Goal: Information Seeking & Learning: Learn about a topic

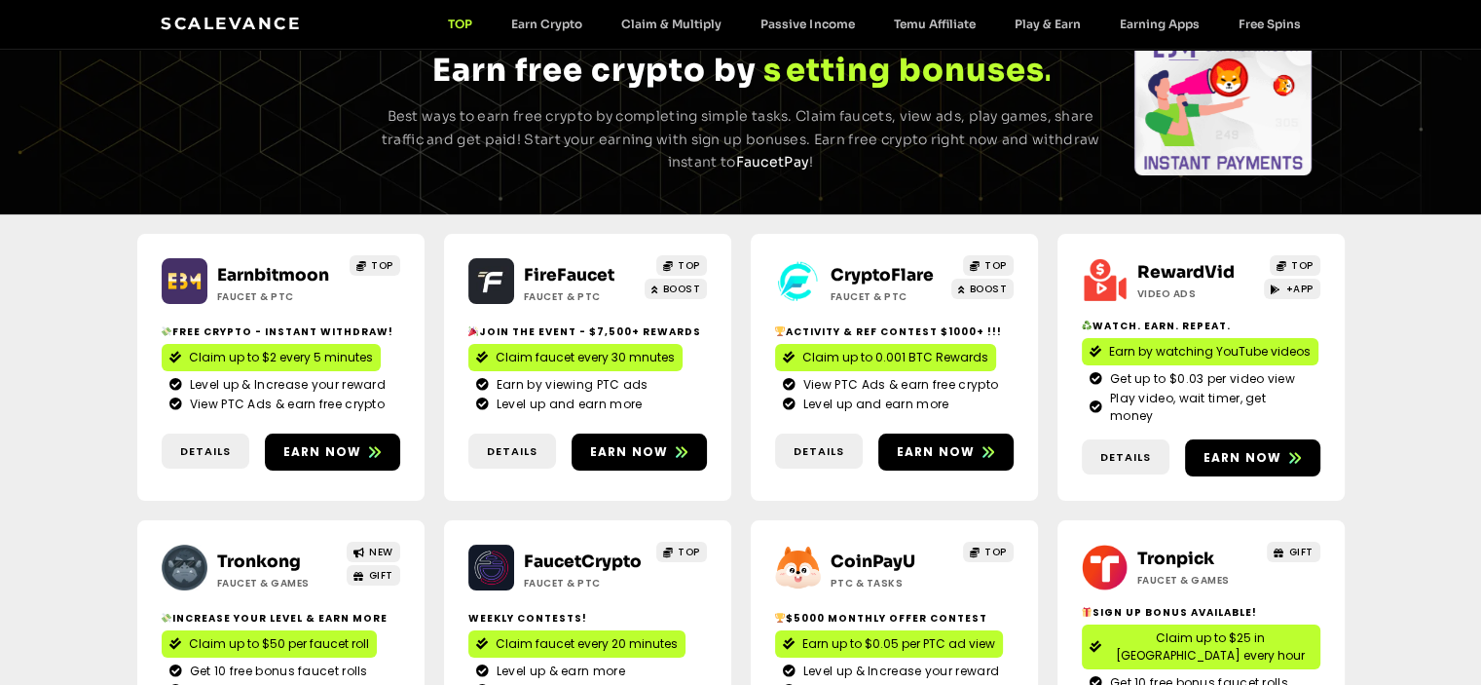
scroll to position [420, 0]
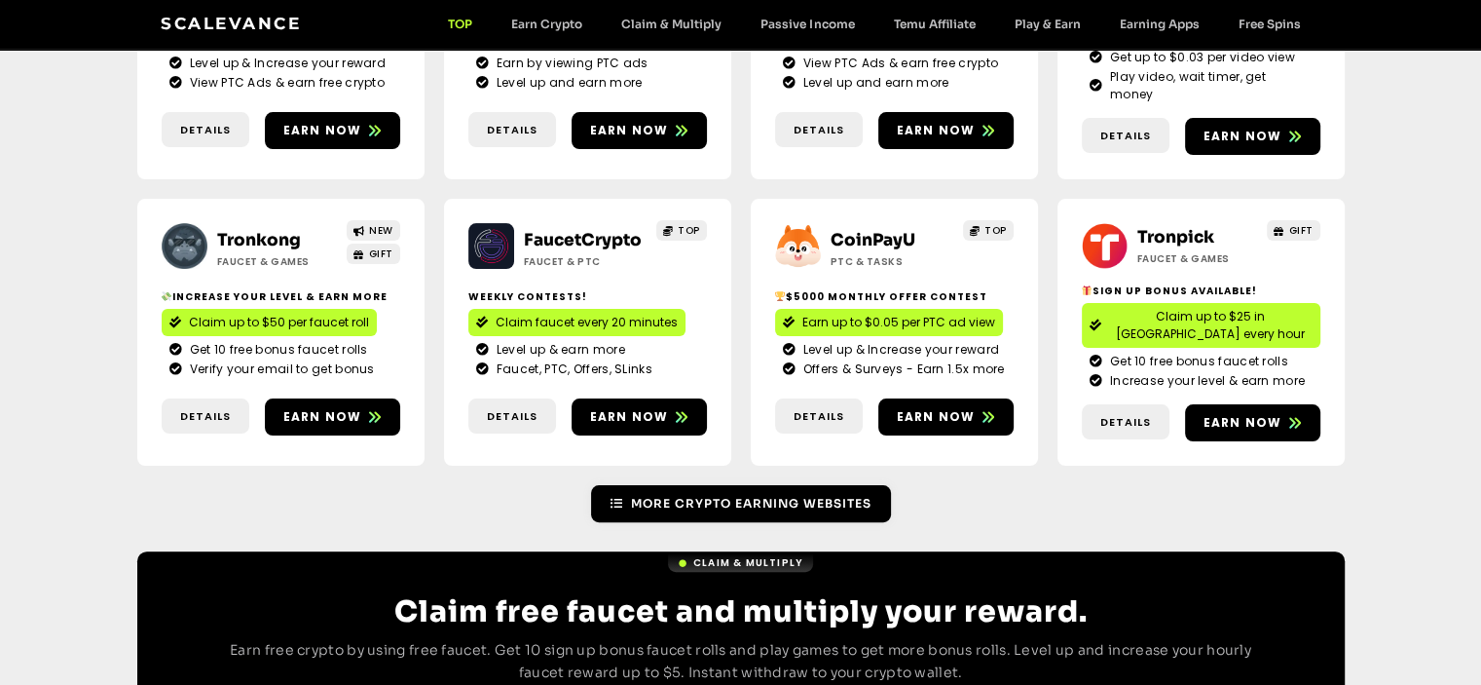
click at [710, 495] on span "More Crypto Earning Websites" at bounding box center [751, 504] width 241 height 18
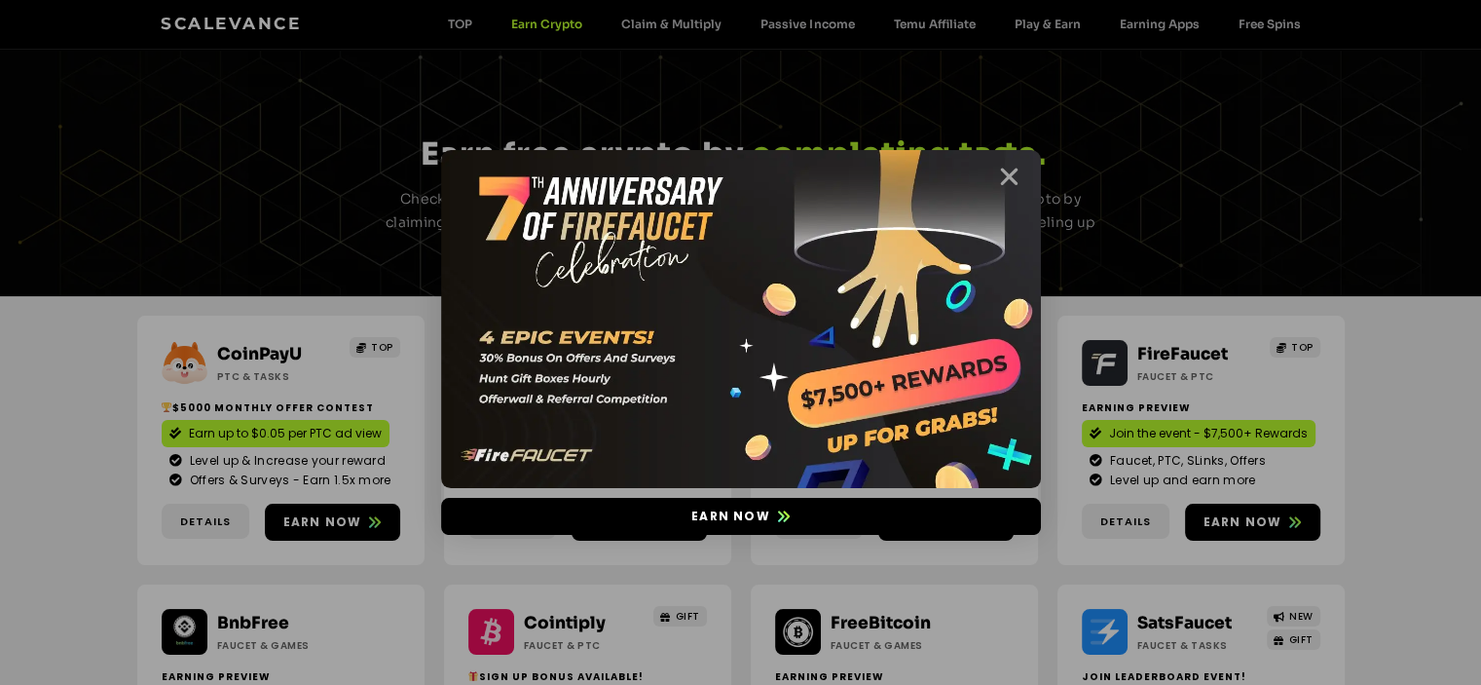
click at [1009, 168] on icon "Close" at bounding box center [1009, 177] width 24 height 24
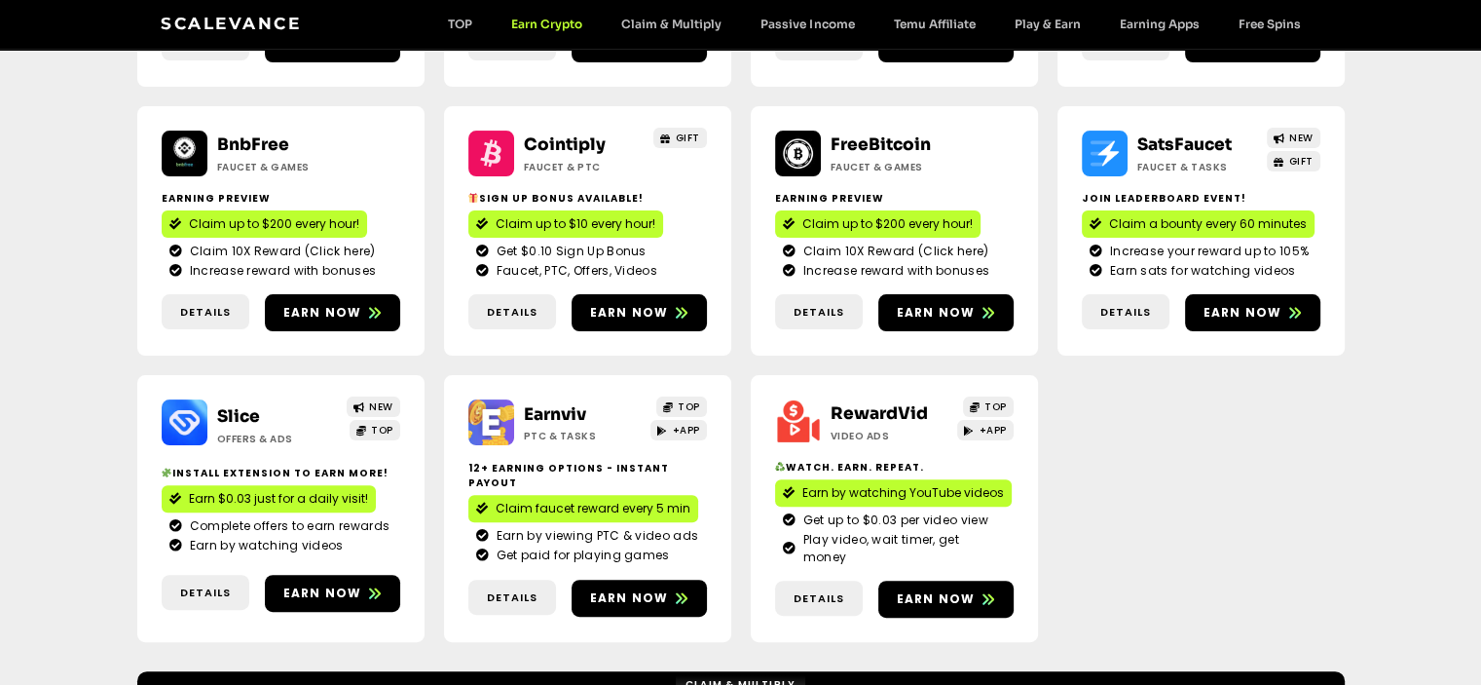
scroll to position [682, 0]
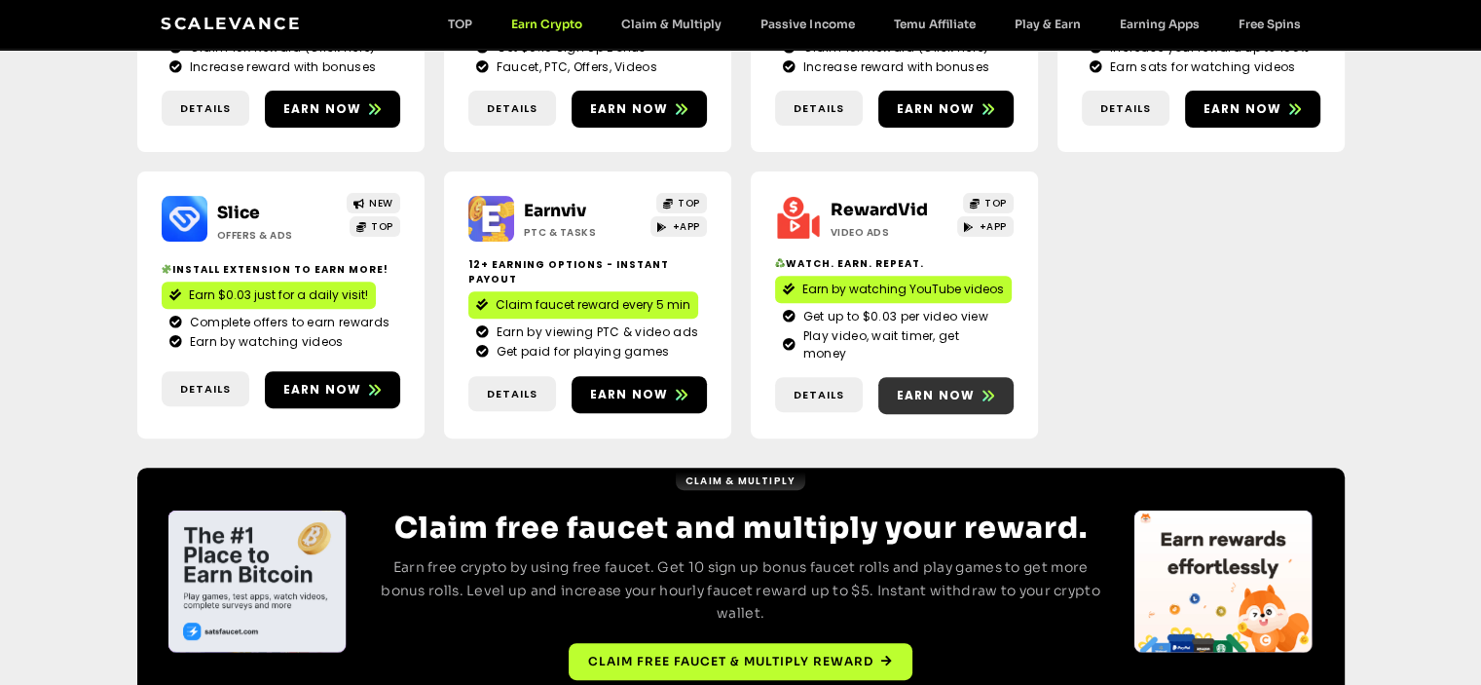
click at [916, 387] on span "Earn now" at bounding box center [936, 396] width 79 height 18
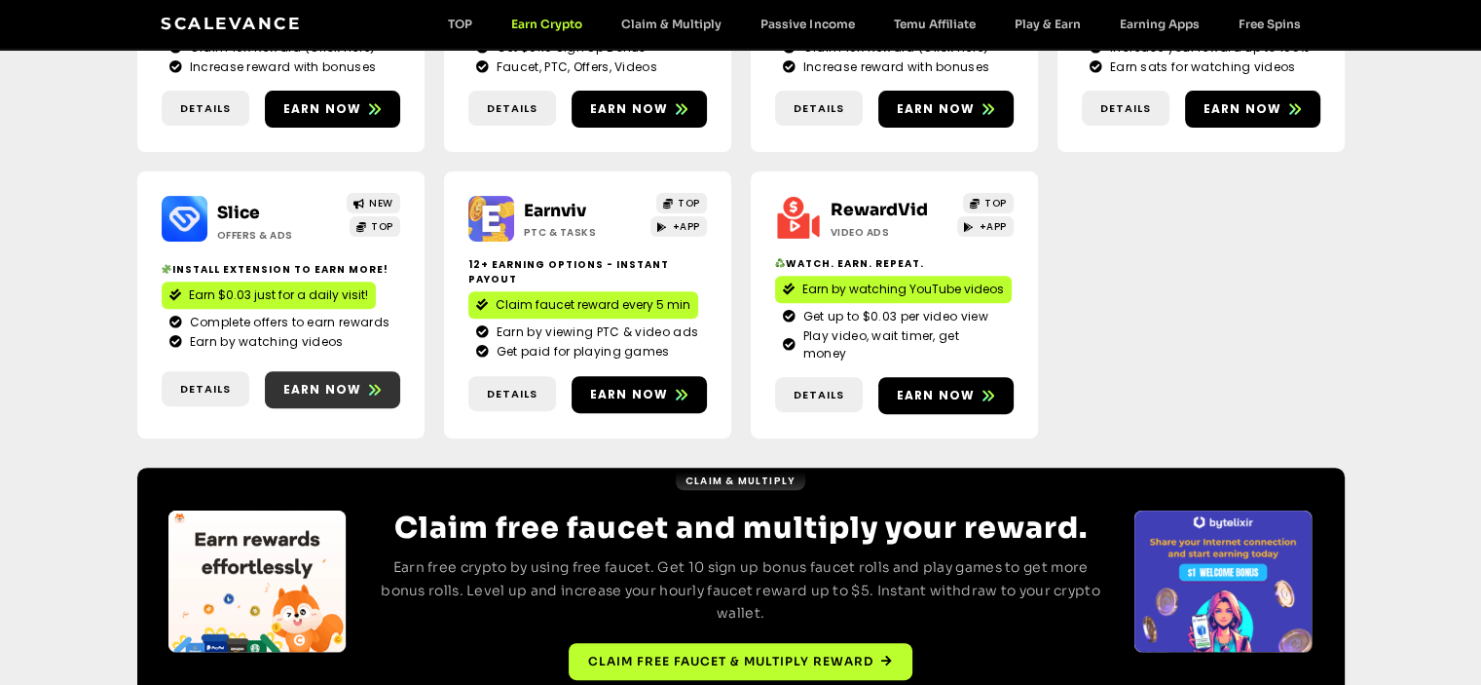
click at [309, 389] on link "Earn now" at bounding box center [332, 389] width 135 height 37
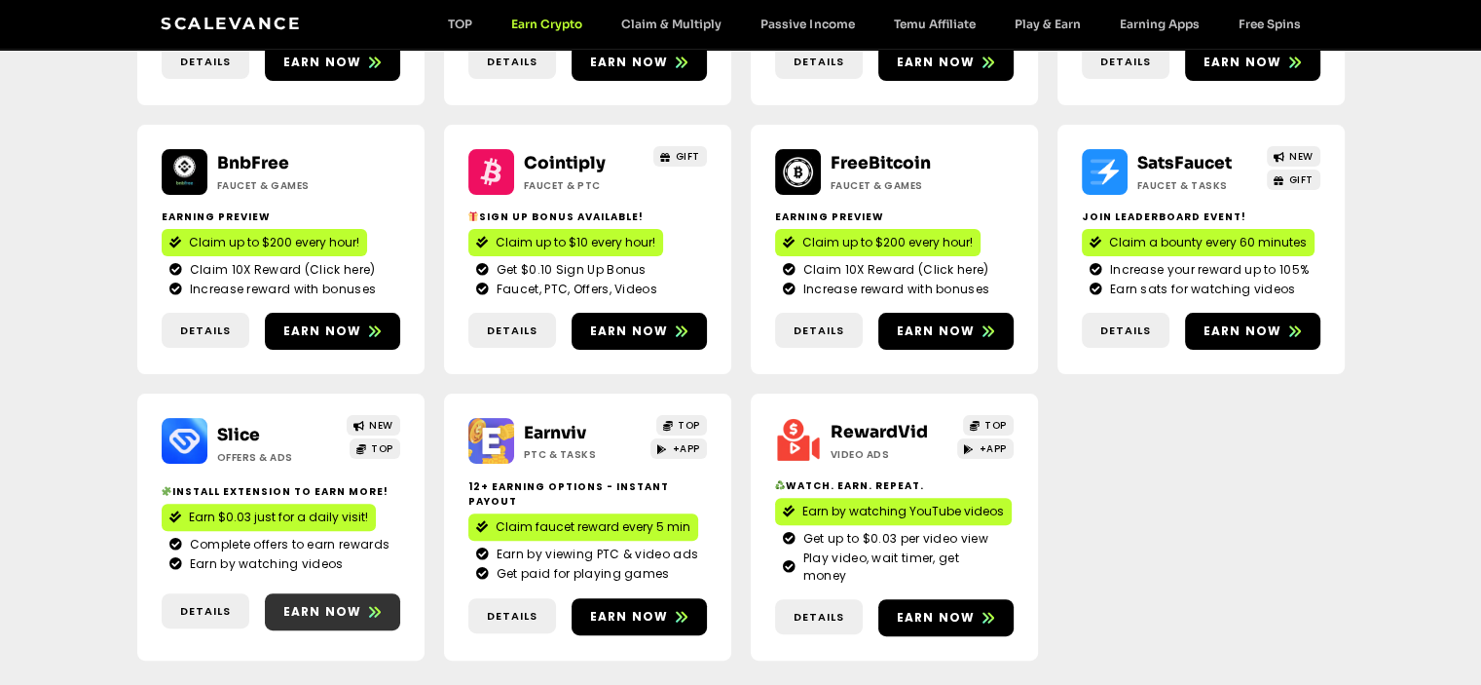
scroll to position [97, 0]
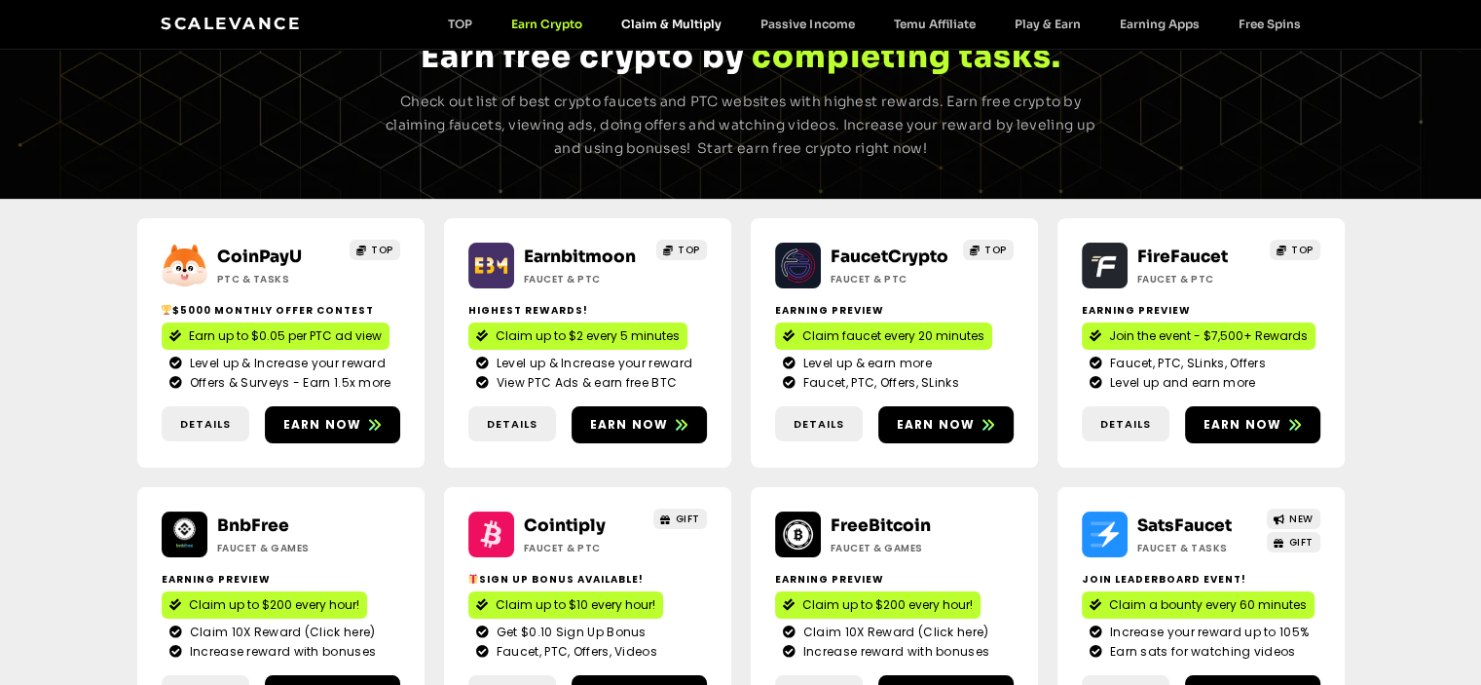
click at [663, 22] on link "Claim & Multiply" at bounding box center [671, 24] width 139 height 15
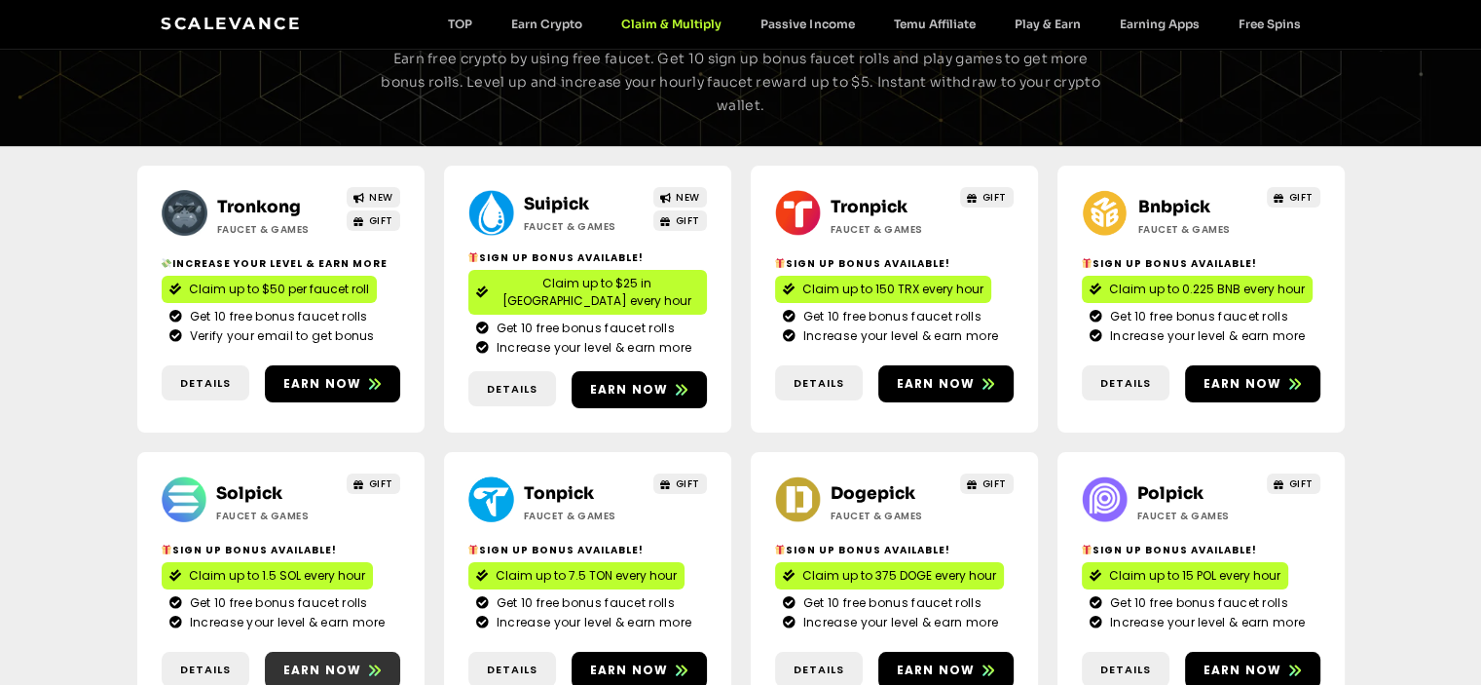
scroll to position [105, 0]
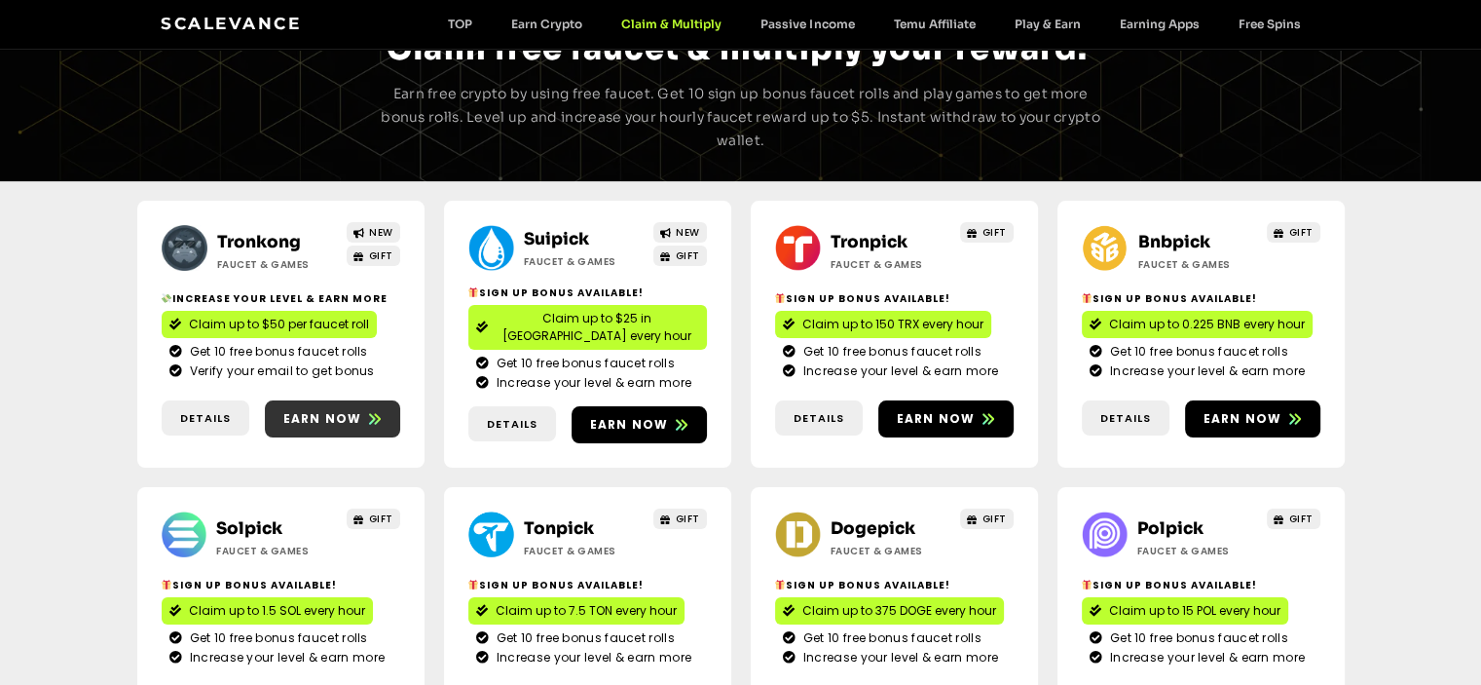
click at [300, 415] on link "Earn now" at bounding box center [332, 418] width 135 height 37
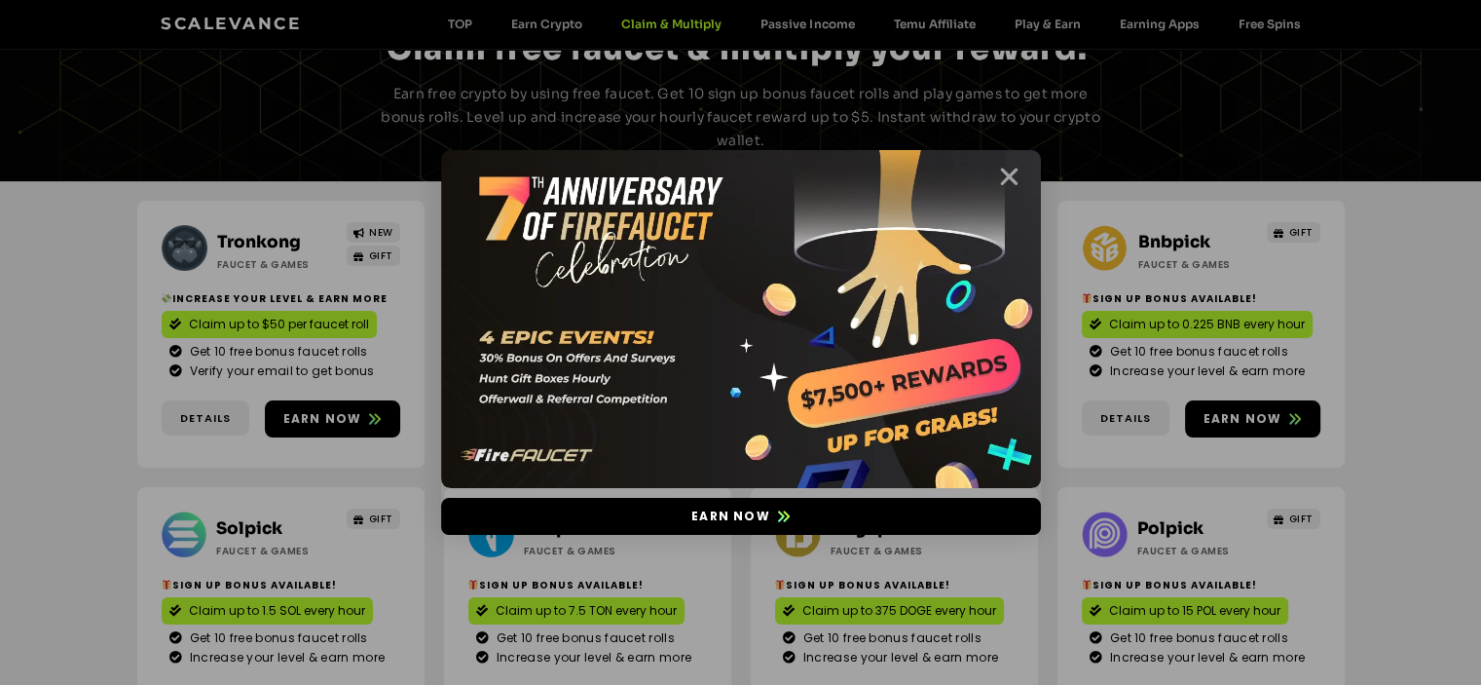
click at [1014, 178] on icon "Close" at bounding box center [1009, 177] width 24 height 24
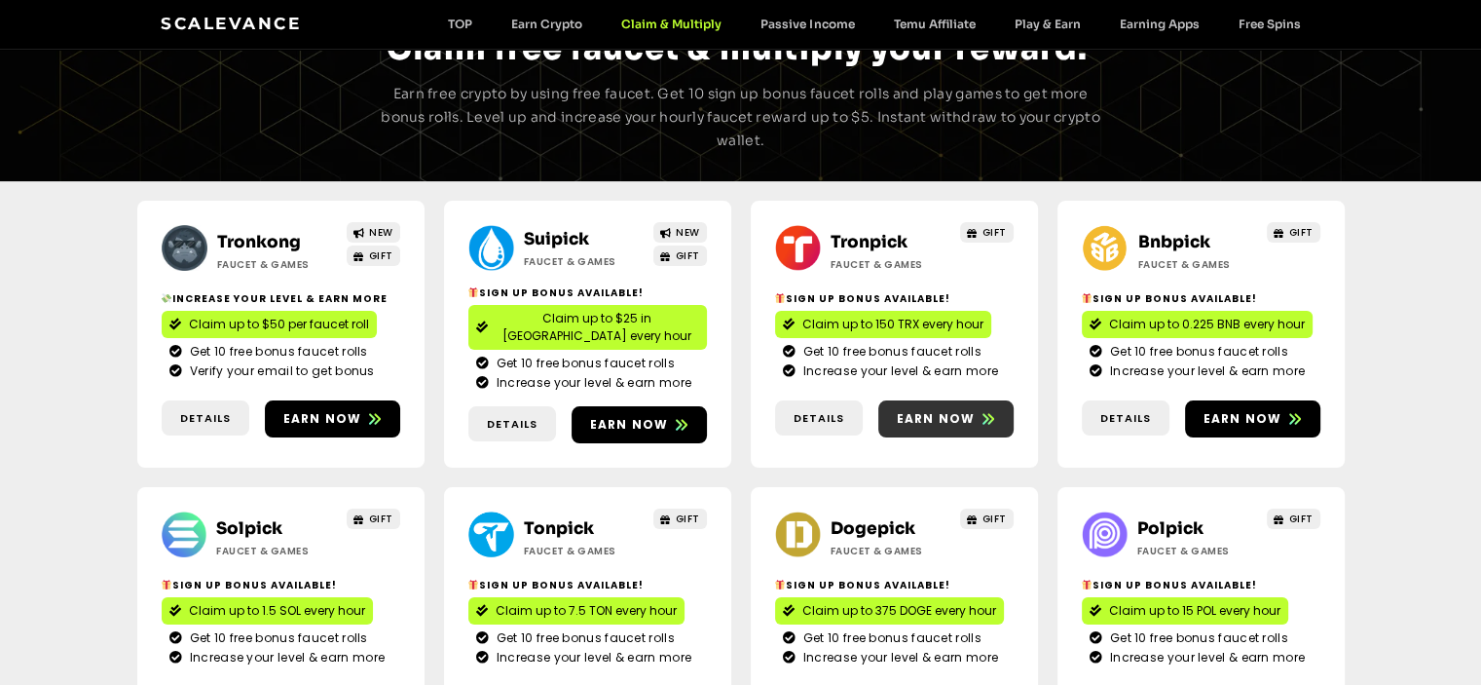
click at [906, 410] on span "Earn now" at bounding box center [936, 419] width 79 height 18
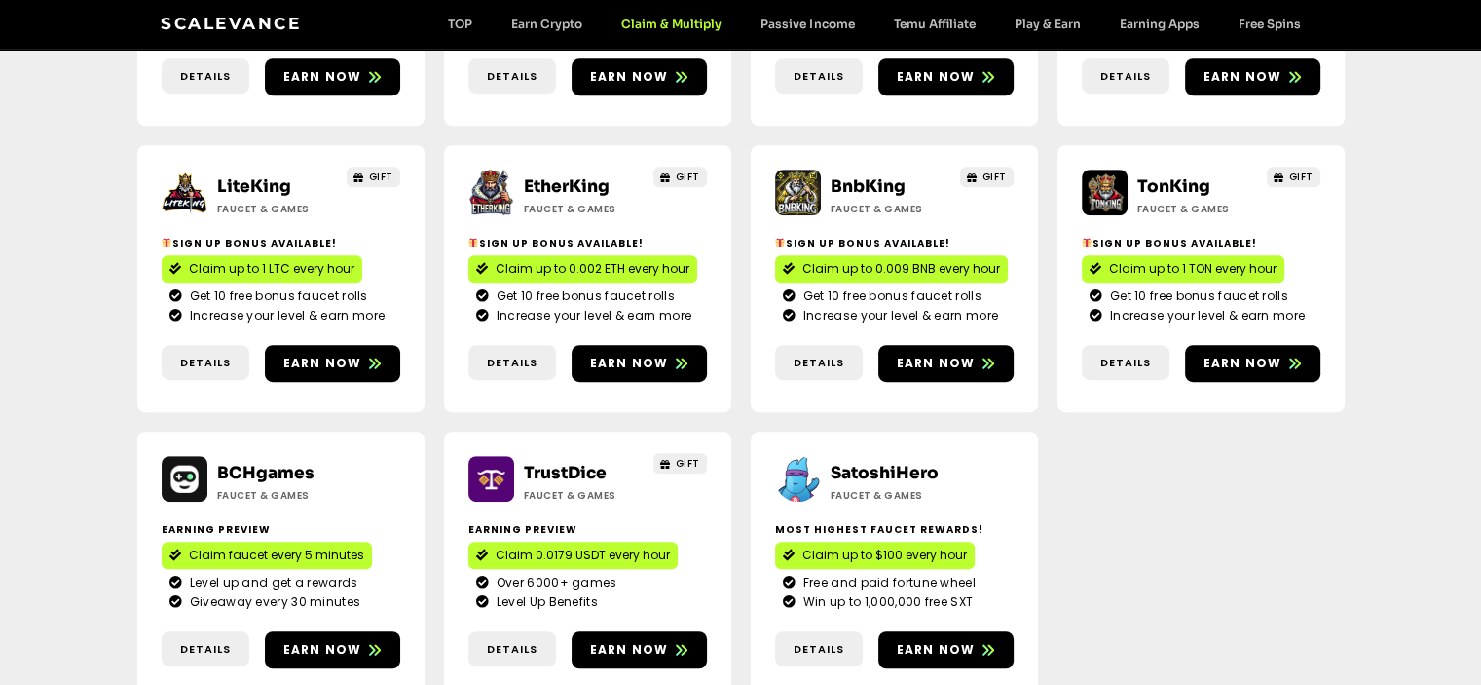
scroll to position [1274, 0]
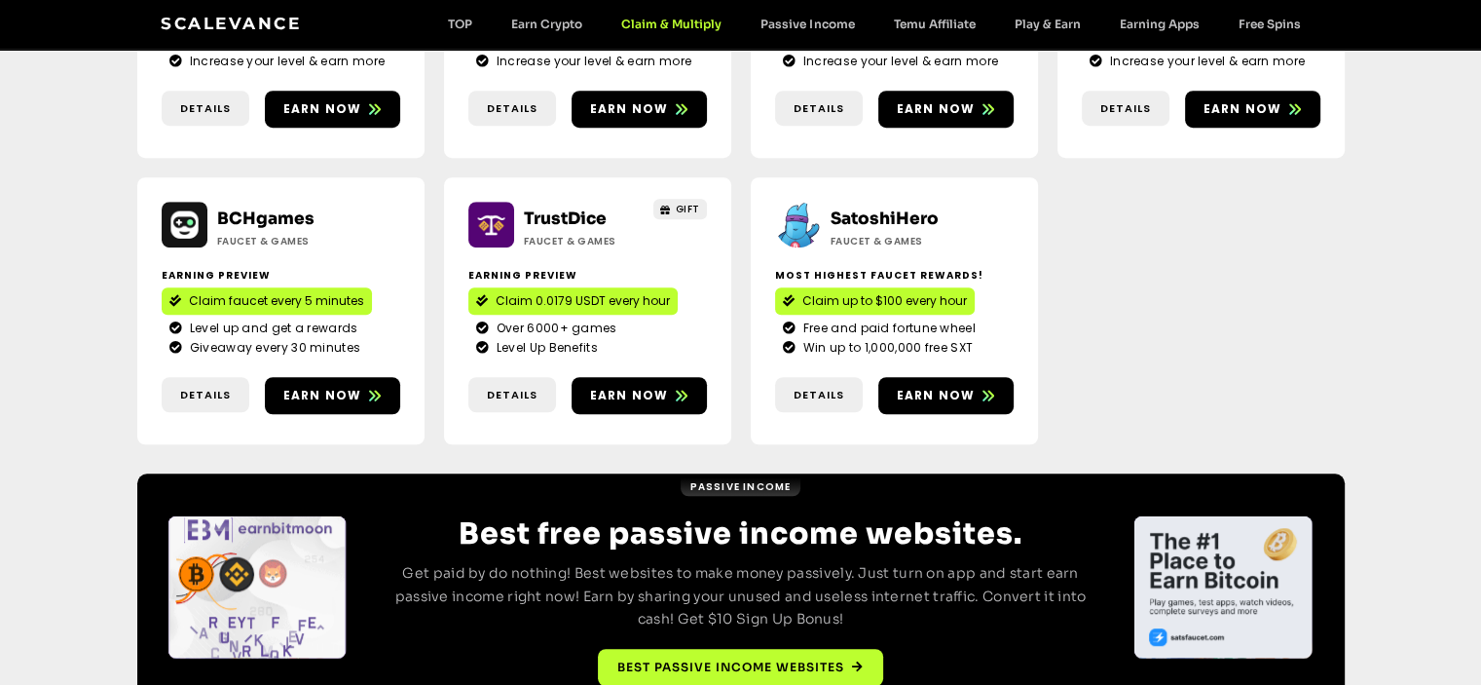
click at [549, 208] on link "TrustDice" at bounding box center [565, 218] width 83 height 20
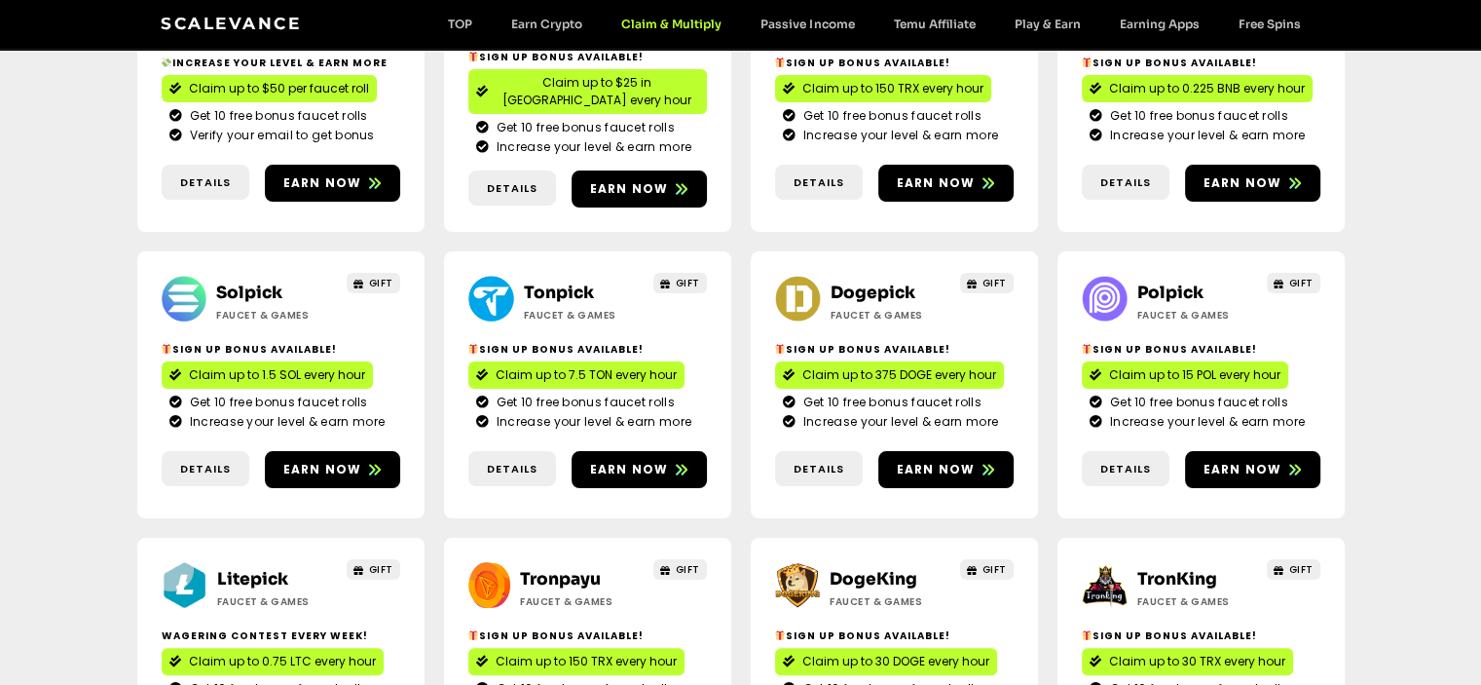
scroll to position [105, 0]
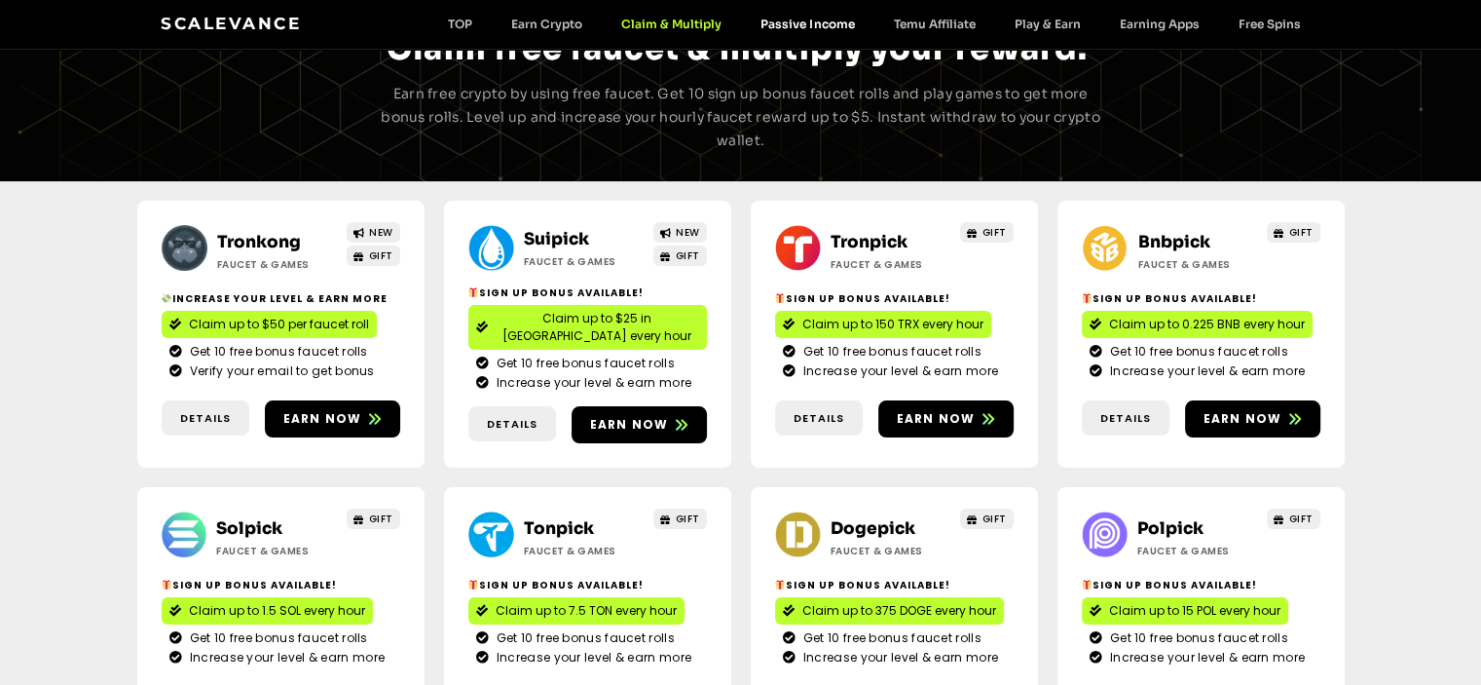
click at [789, 20] on link "Passive Income" at bounding box center [807, 24] width 132 height 15
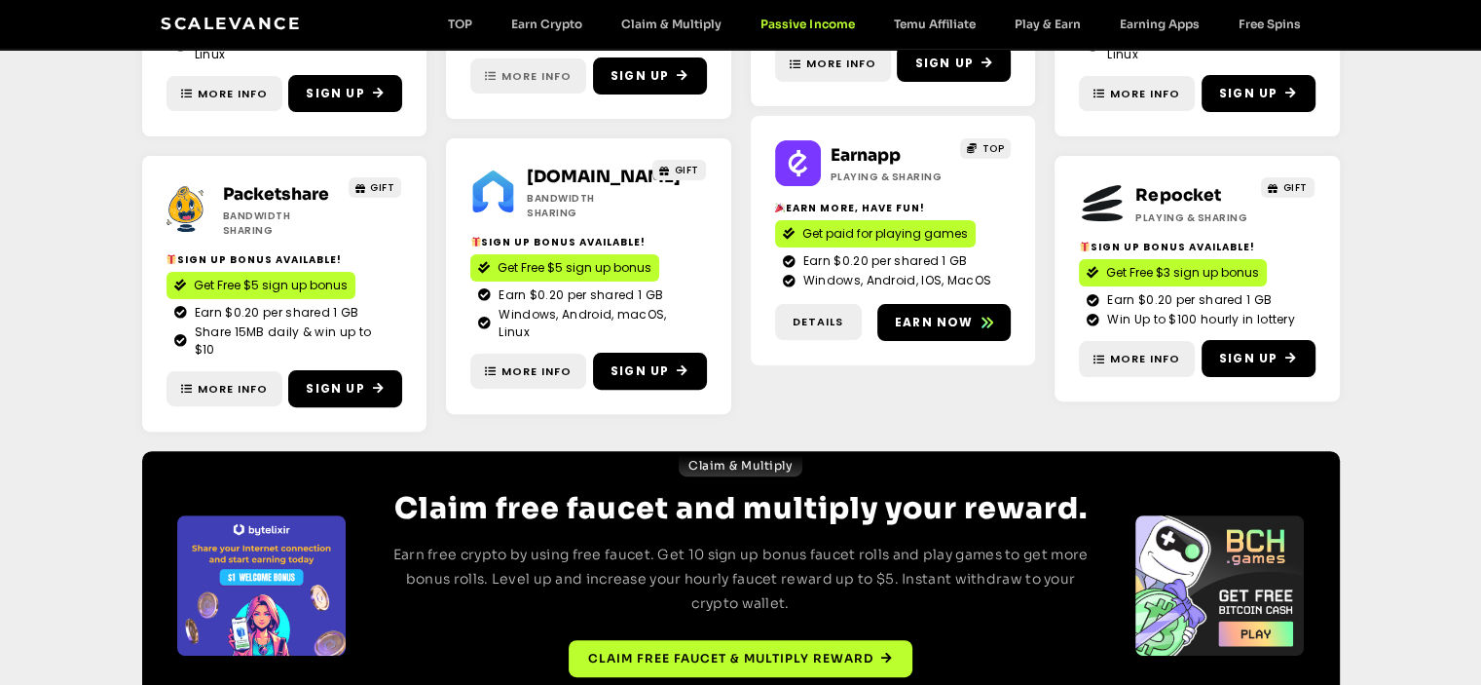
scroll to position [565, 0]
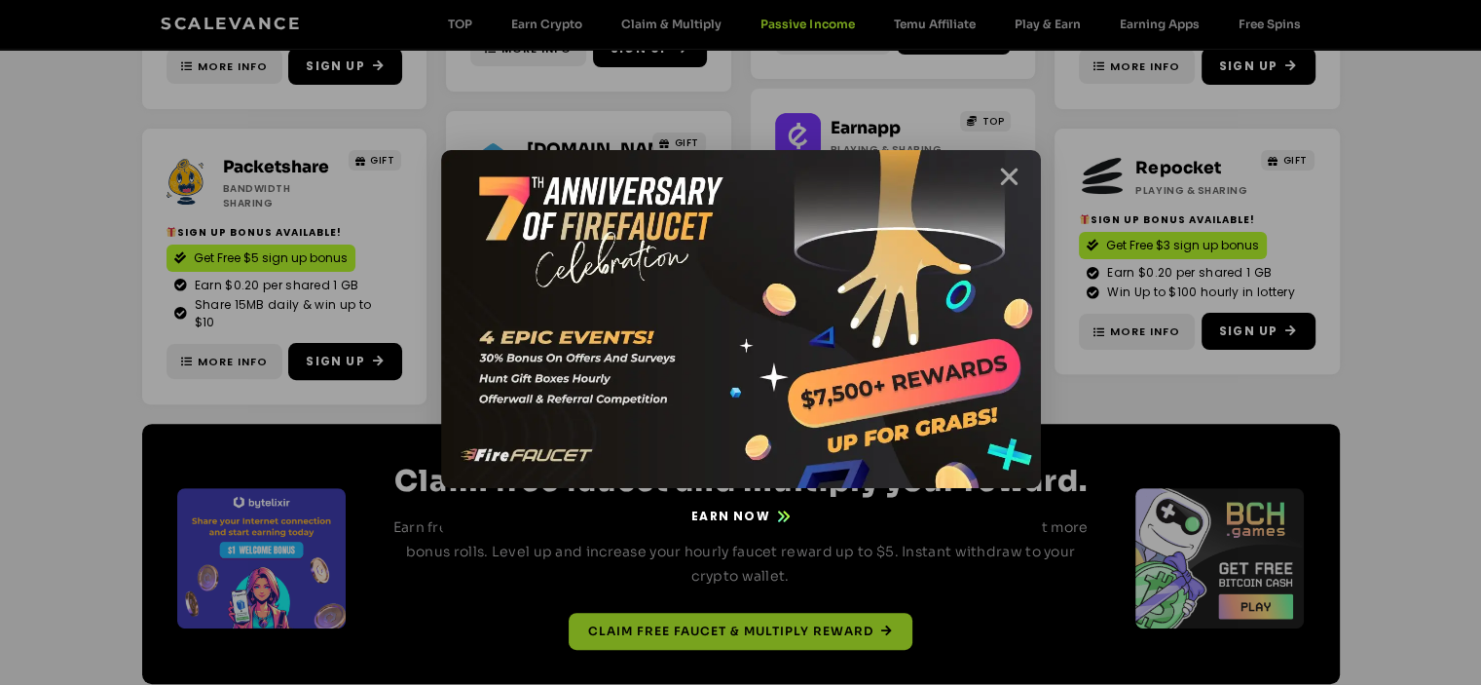
click at [1016, 175] on icon "Close" at bounding box center [1009, 177] width 24 height 24
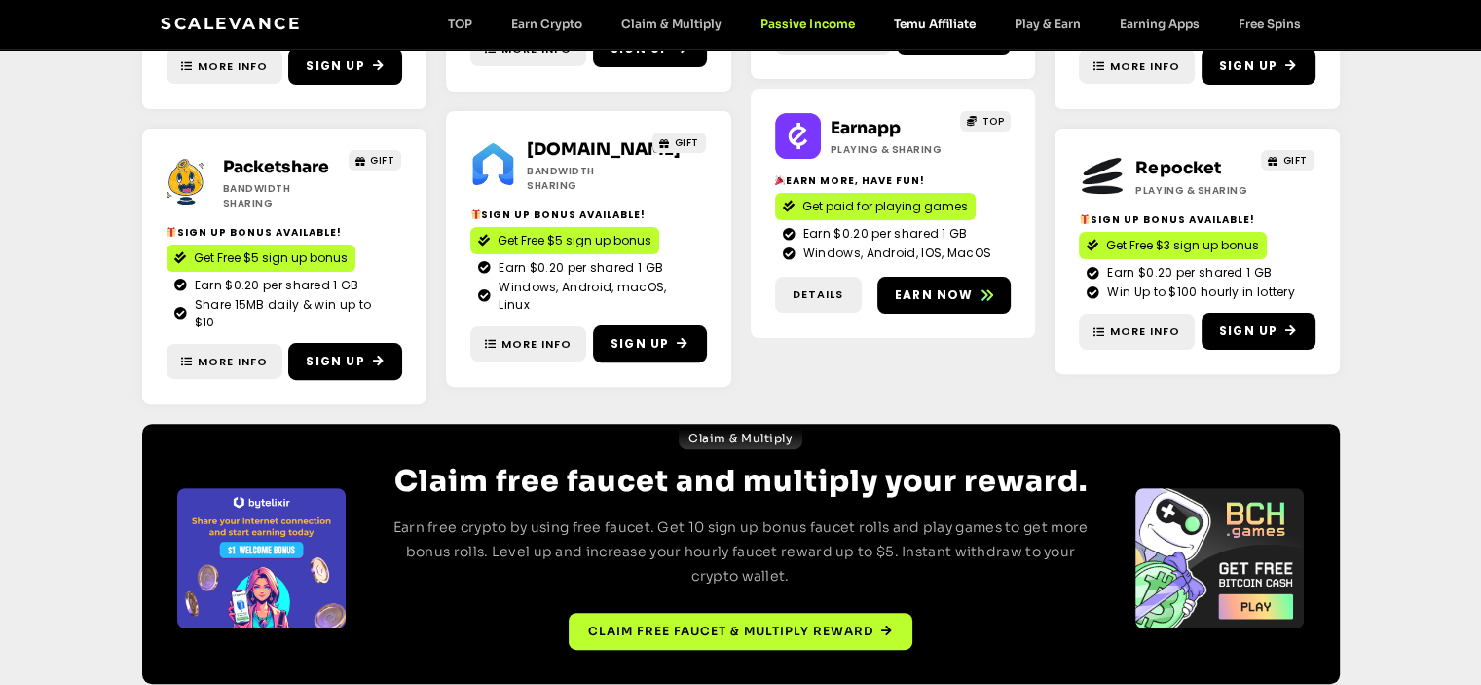
click at [919, 17] on link "Temu Affiliate" at bounding box center [933, 24] width 121 height 15
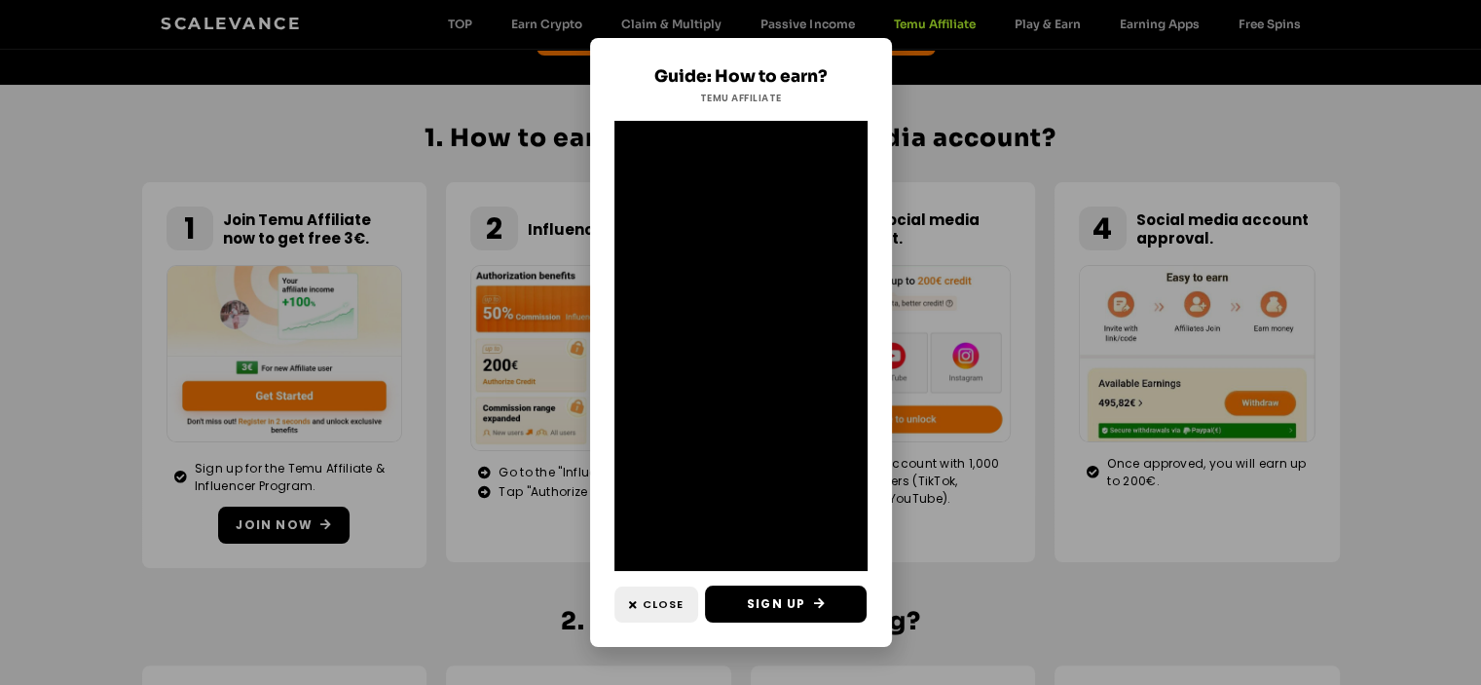
scroll to position [389, 0]
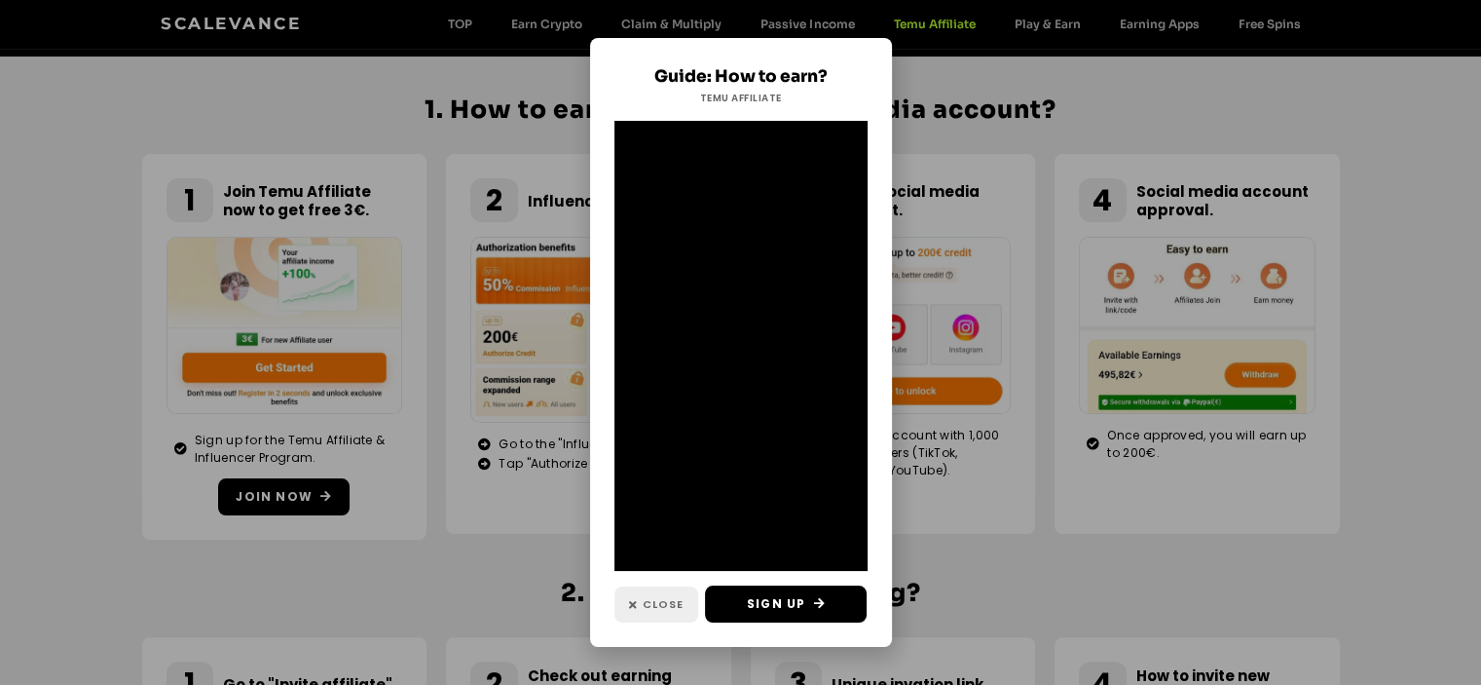
click at [658, 594] on link "Close" at bounding box center [656, 604] width 84 height 36
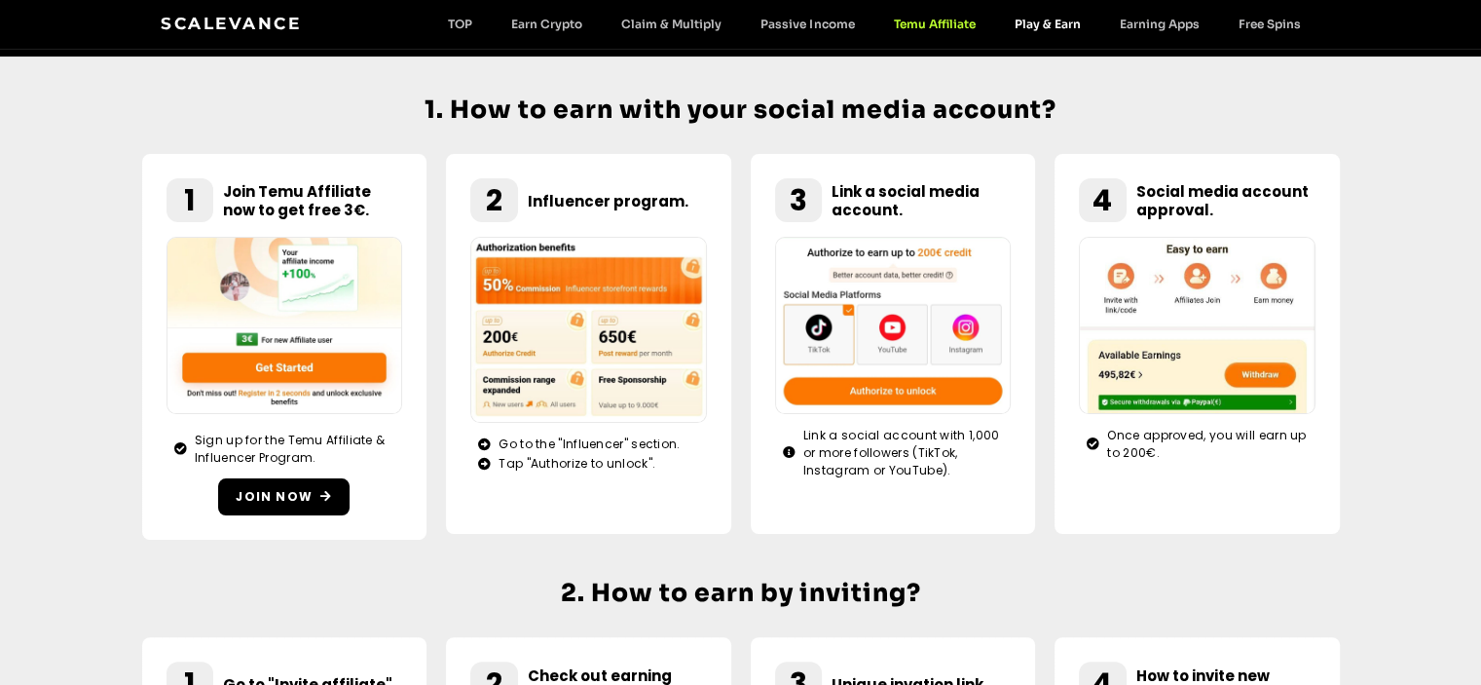
click at [1044, 30] on link "Play & Earn" at bounding box center [1046, 24] width 105 height 15
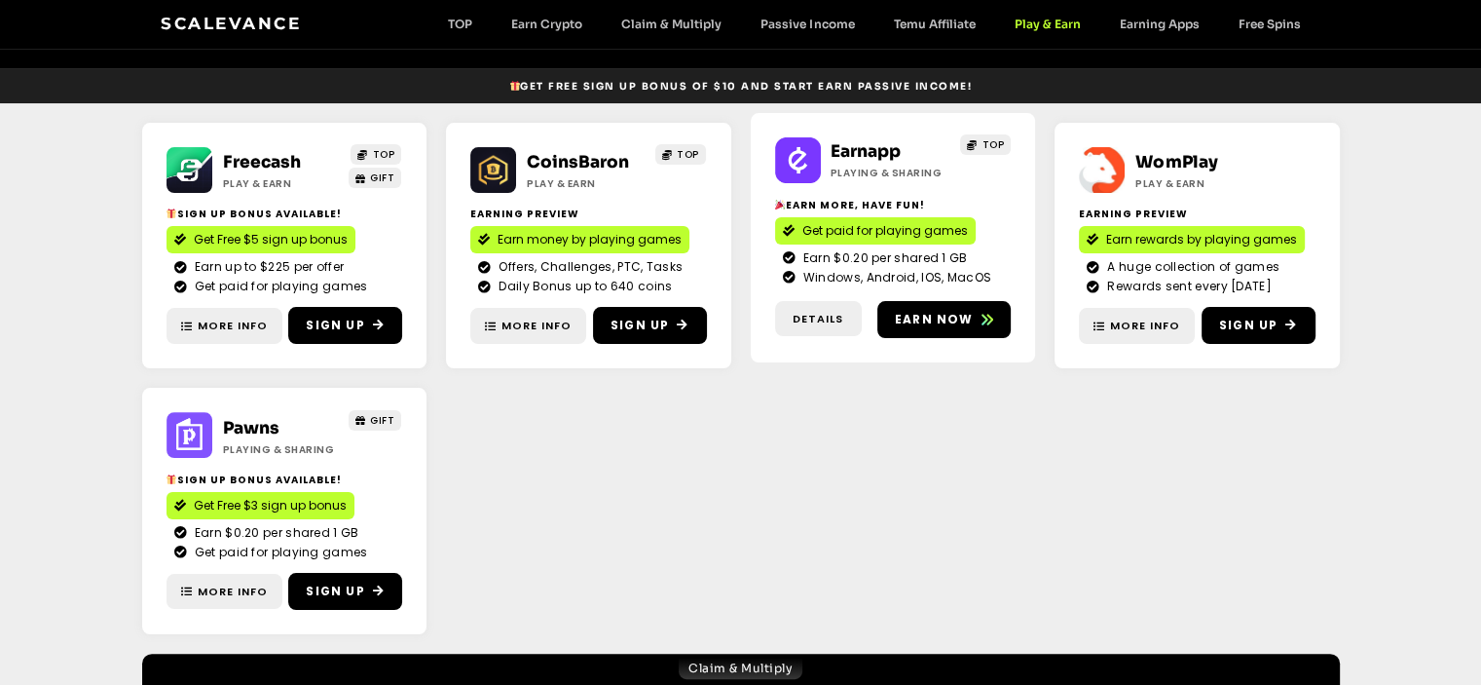
scroll to position [292, 0]
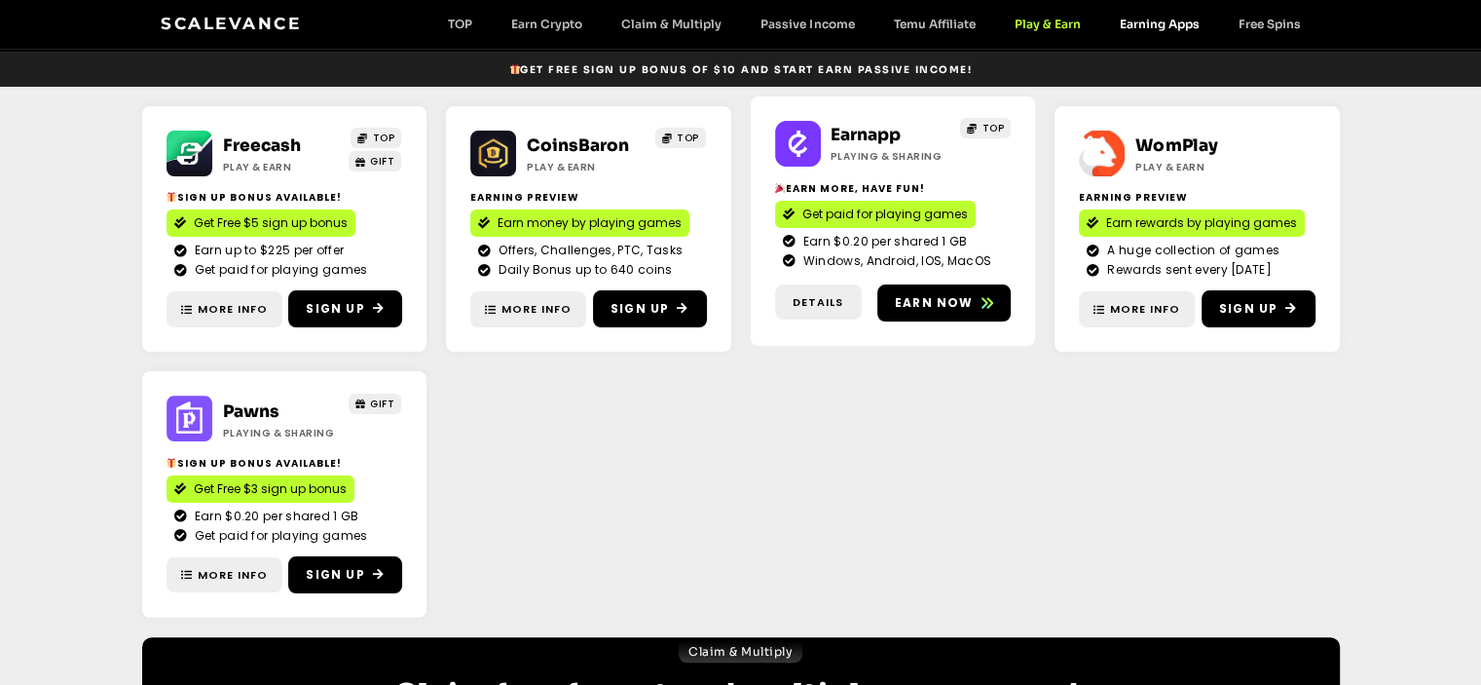
click at [1161, 25] on link "Earning Apps" at bounding box center [1158, 24] width 119 height 15
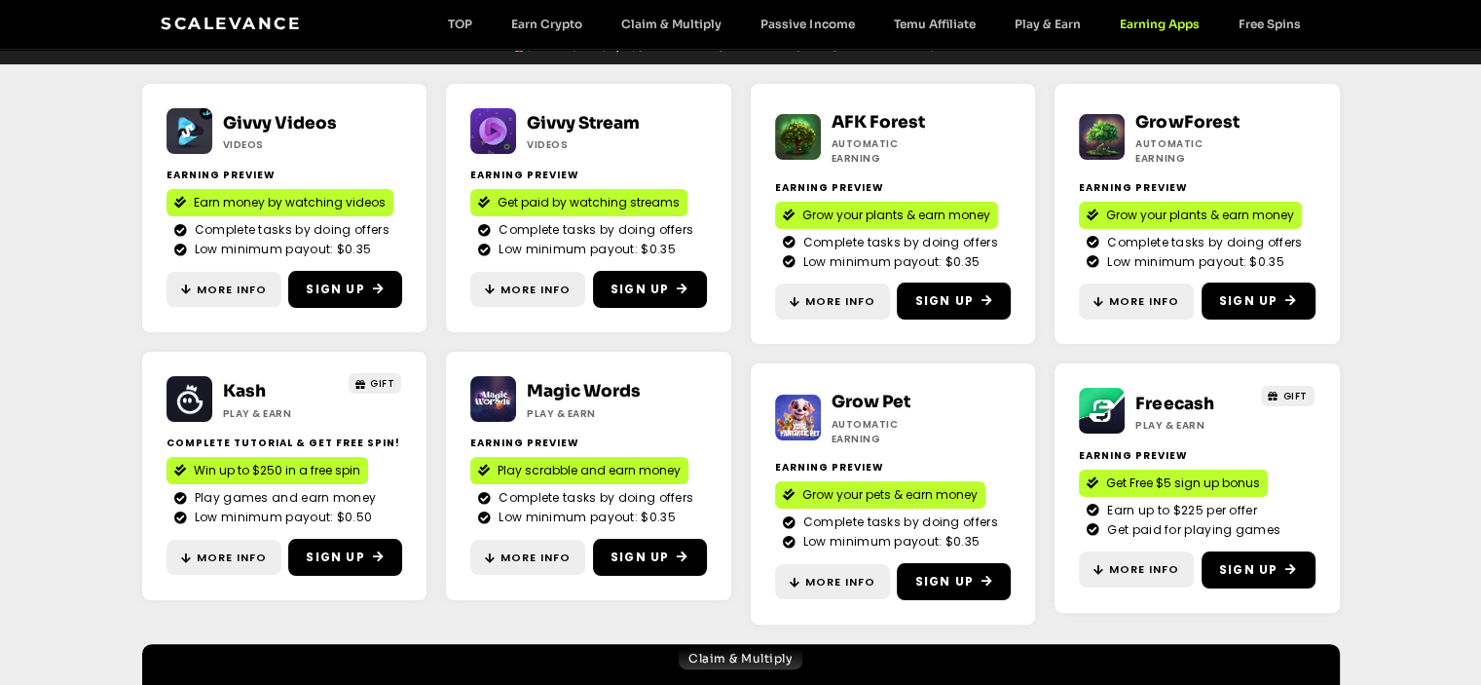
scroll to position [487, 0]
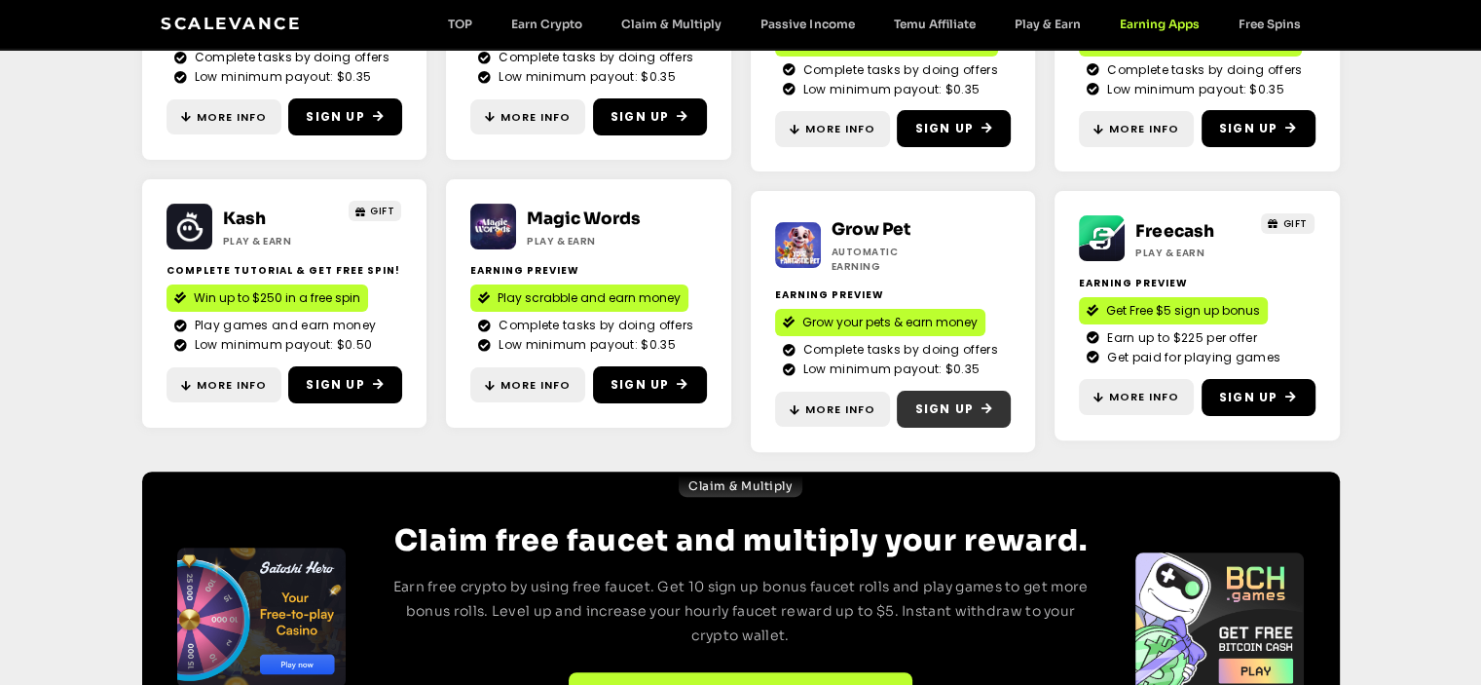
click at [935, 400] on span "Sign Up" at bounding box center [943, 409] width 58 height 18
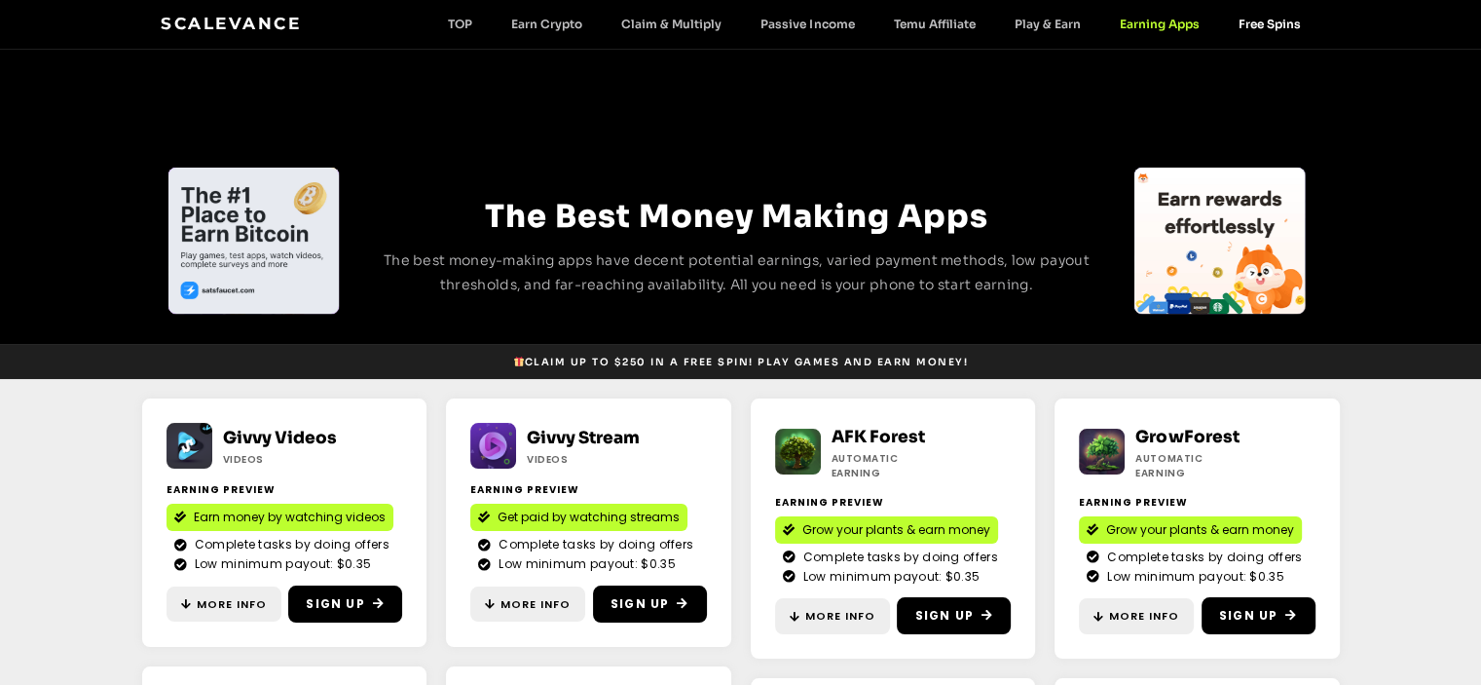
click at [1278, 23] on link "Free Spins" at bounding box center [1268, 24] width 101 height 15
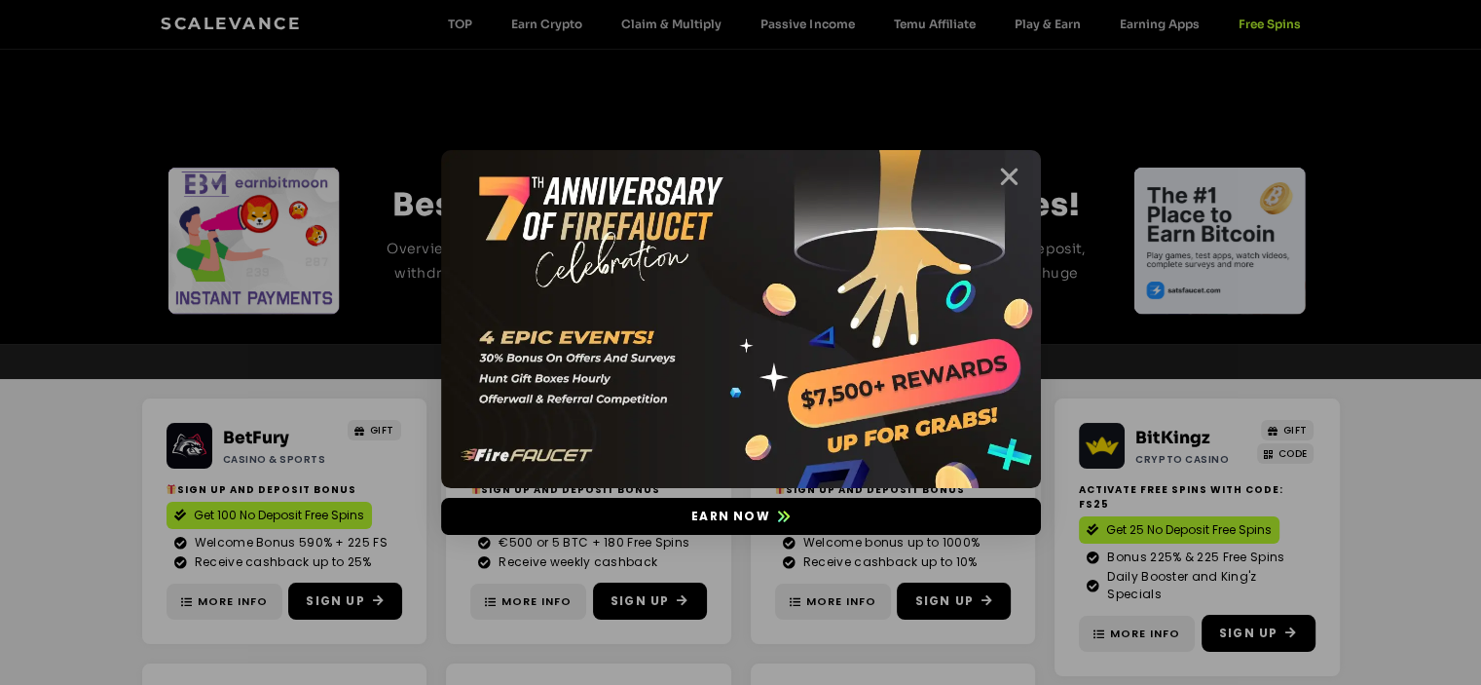
click at [1011, 181] on icon "Close" at bounding box center [1009, 177] width 24 height 24
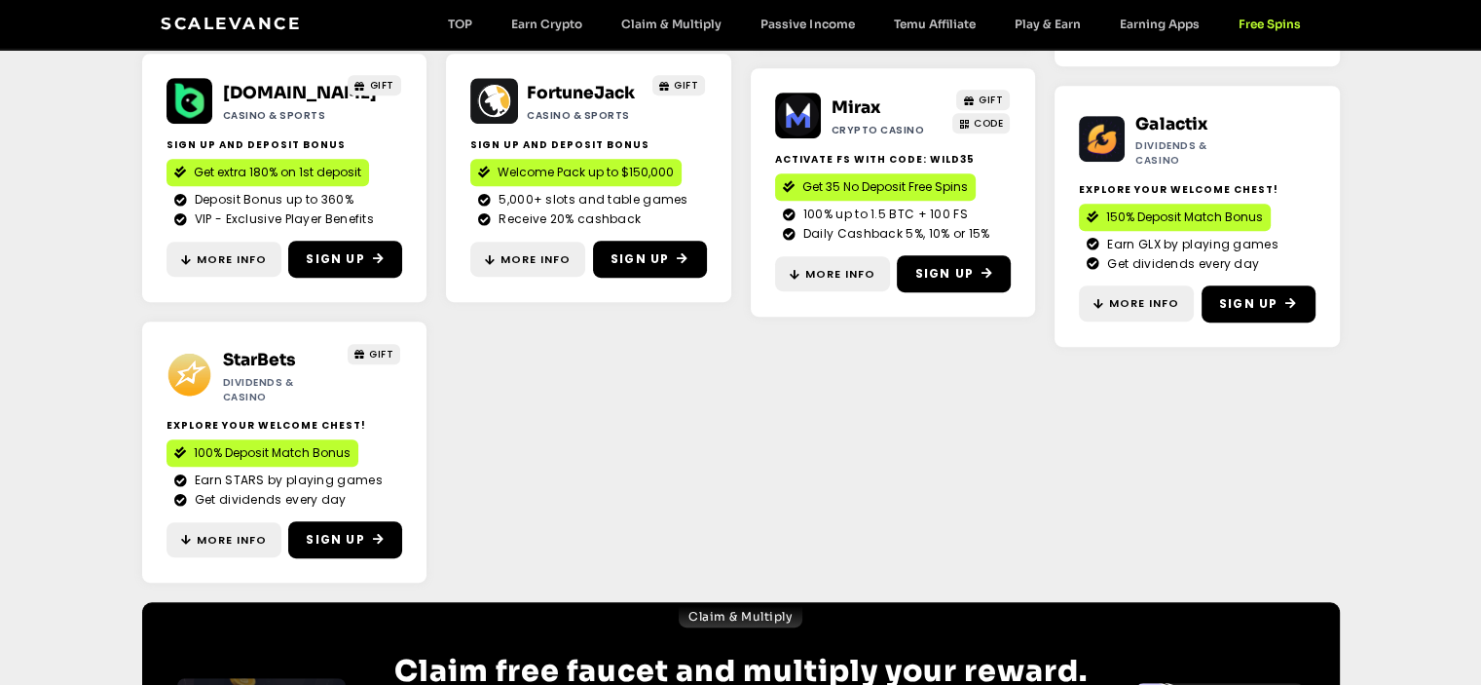
scroll to position [876, 0]
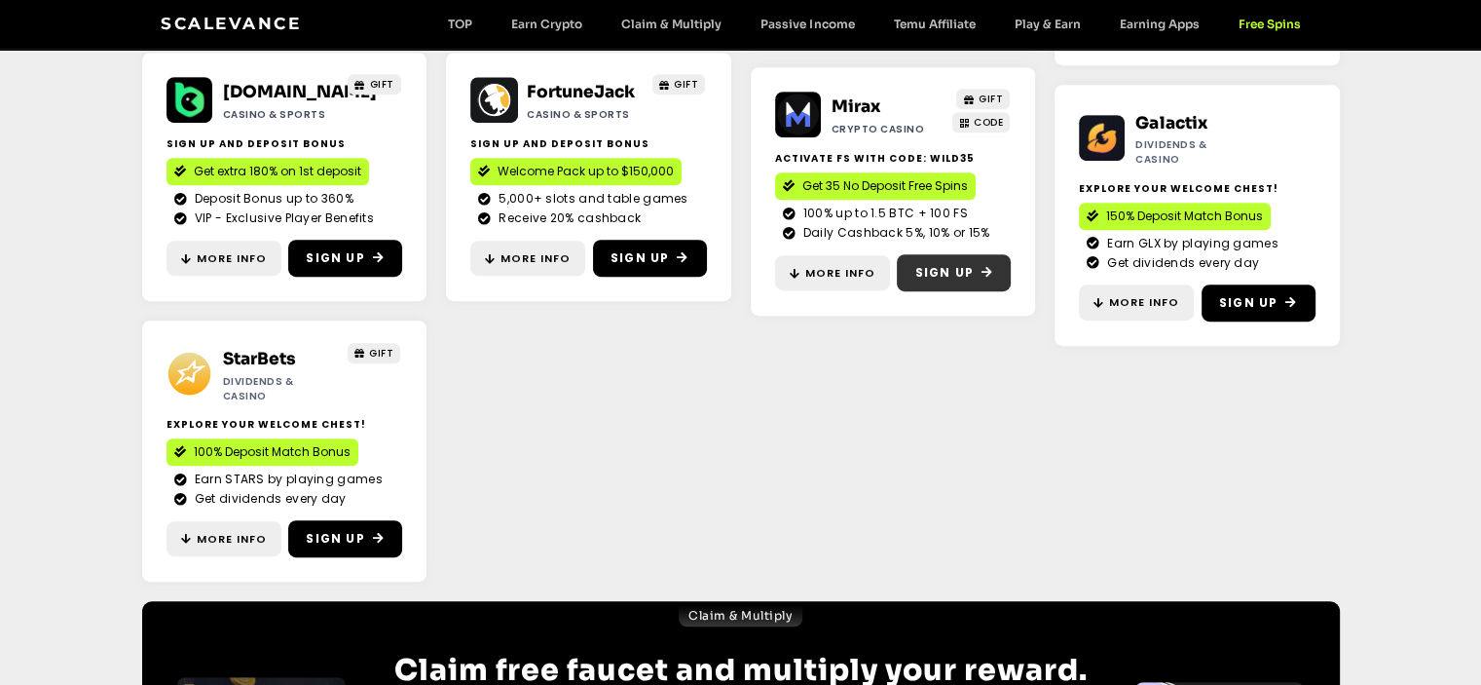
click at [920, 264] on span "Sign Up" at bounding box center [943, 273] width 58 height 18
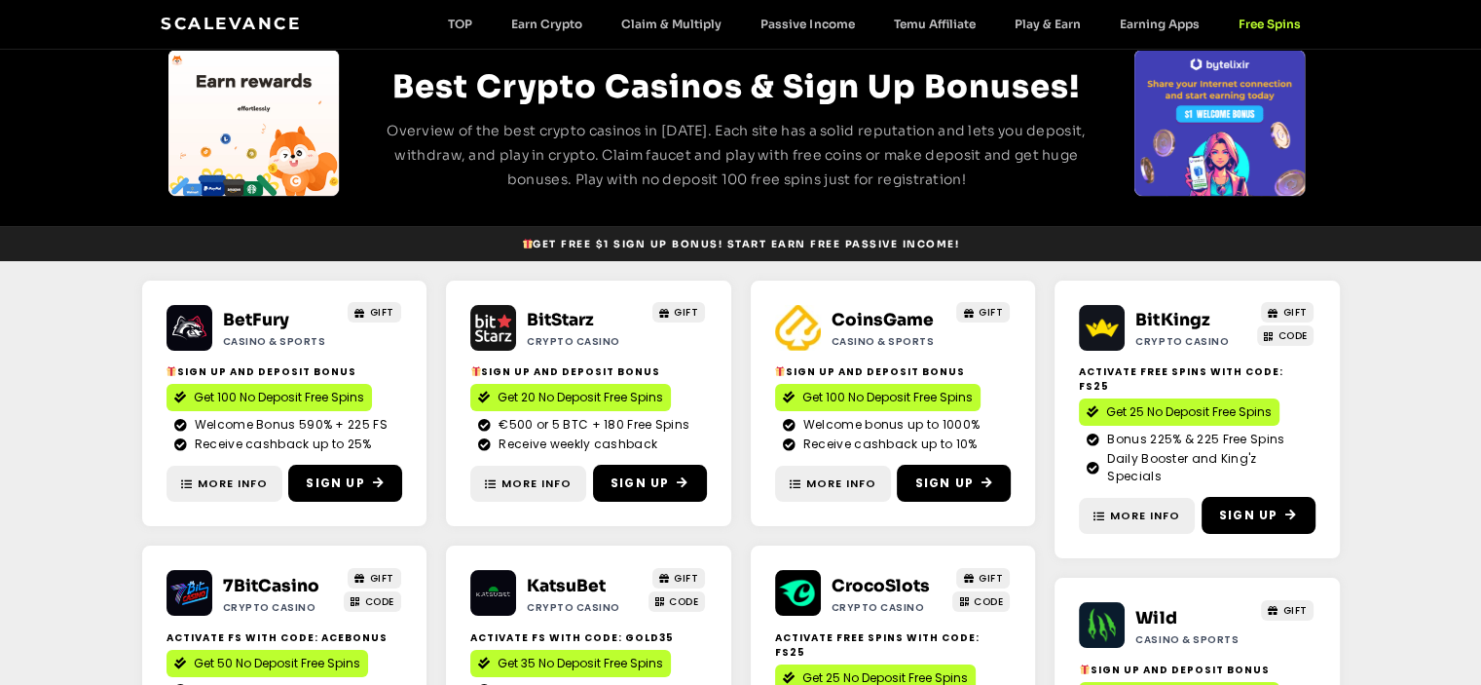
scroll to position [0, 0]
